Goal: Task Accomplishment & Management: Complete application form

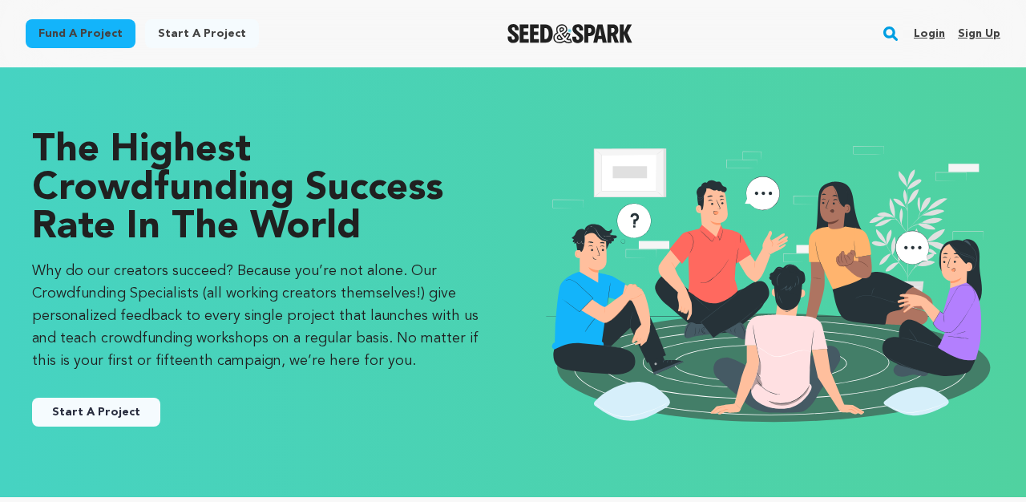
click at [211, 25] on link "Start a project" at bounding box center [202, 33] width 114 height 29
click at [108, 405] on link "Start A Project" at bounding box center [96, 411] width 128 height 29
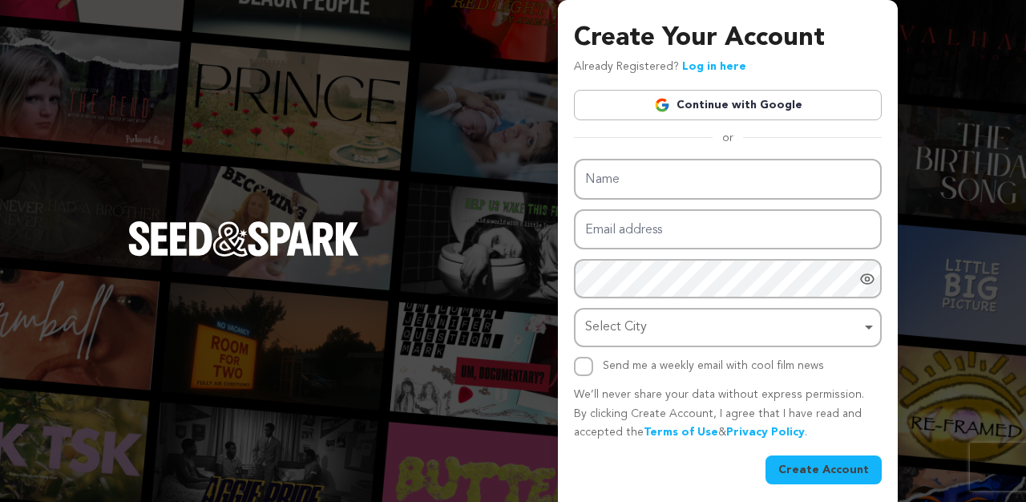
click at [748, 97] on link "Continue with Google" at bounding box center [728, 105] width 308 height 30
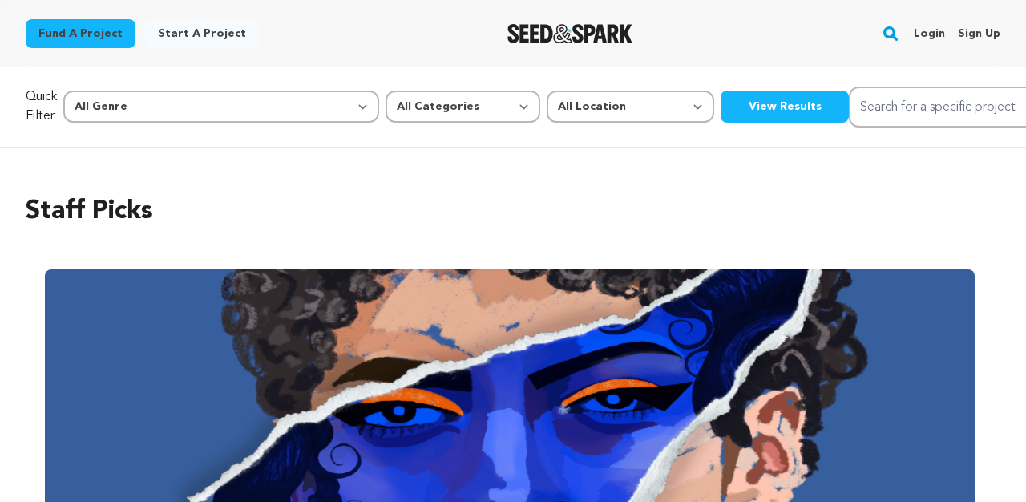
click at [196, 35] on link "Start a project" at bounding box center [202, 33] width 114 height 29
